Goal: Information Seeking & Learning: Learn about a topic

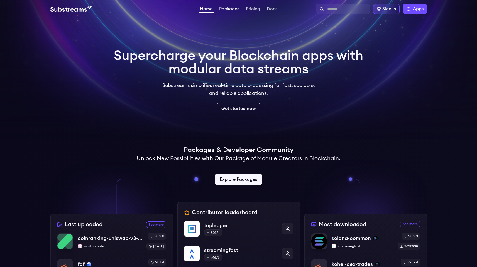
click at [232, 10] on link "Packages" at bounding box center [229, 10] width 22 height 6
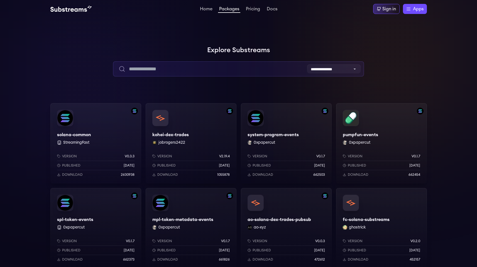
click at [220, 74] on input "text" at bounding box center [238, 68] width 251 height 15
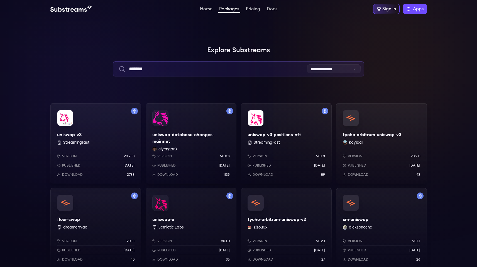
type input "*******"
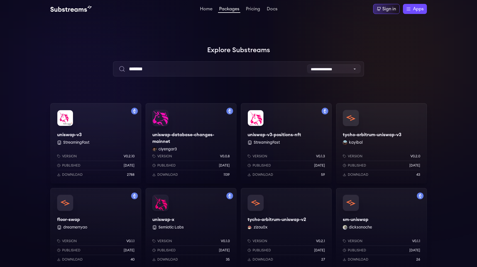
click at [179, 132] on div "uniswap-database-changes-mainnet ciyengar3 Version v0.0.8 Published 1 weeks ago…" at bounding box center [191, 143] width 91 height 80
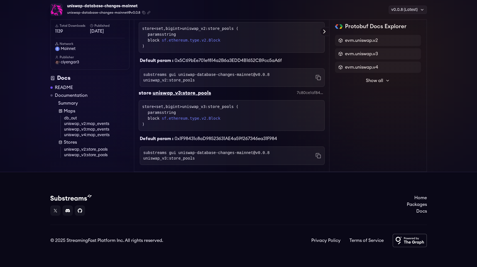
scroll to position [518, 0]
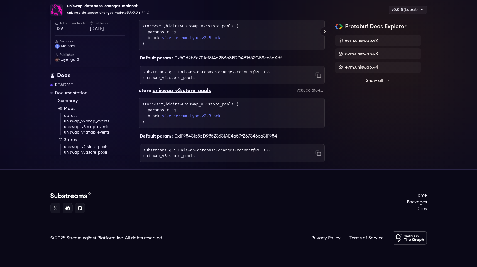
click at [82, 147] on link "uniswap_v2:store_pools" at bounding box center [96, 147] width 65 height 6
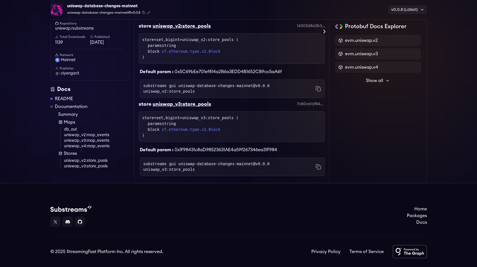
click at [70, 98] on link "README" at bounding box center [64, 98] width 18 height 7
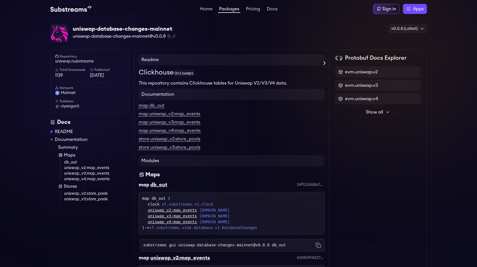
click at [383, 111] on span "Show all" at bounding box center [374, 112] width 17 height 7
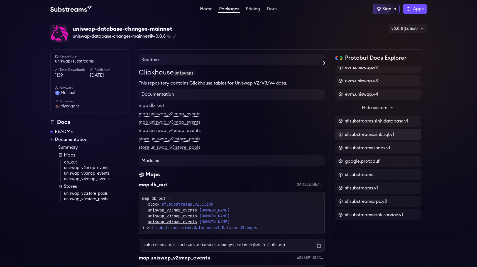
scroll to position [5, 0]
click at [254, 8] on link "Pricing" at bounding box center [253, 10] width 16 height 6
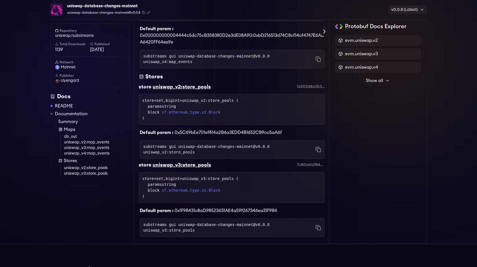
scroll to position [456, 0]
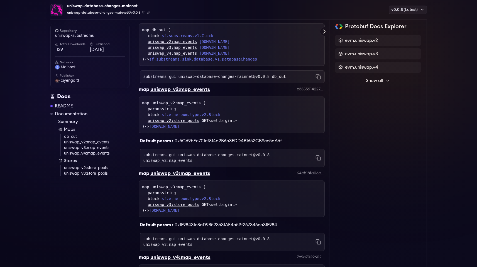
scroll to position [200, 0]
